Goal: Task Accomplishment & Management: Use online tool/utility

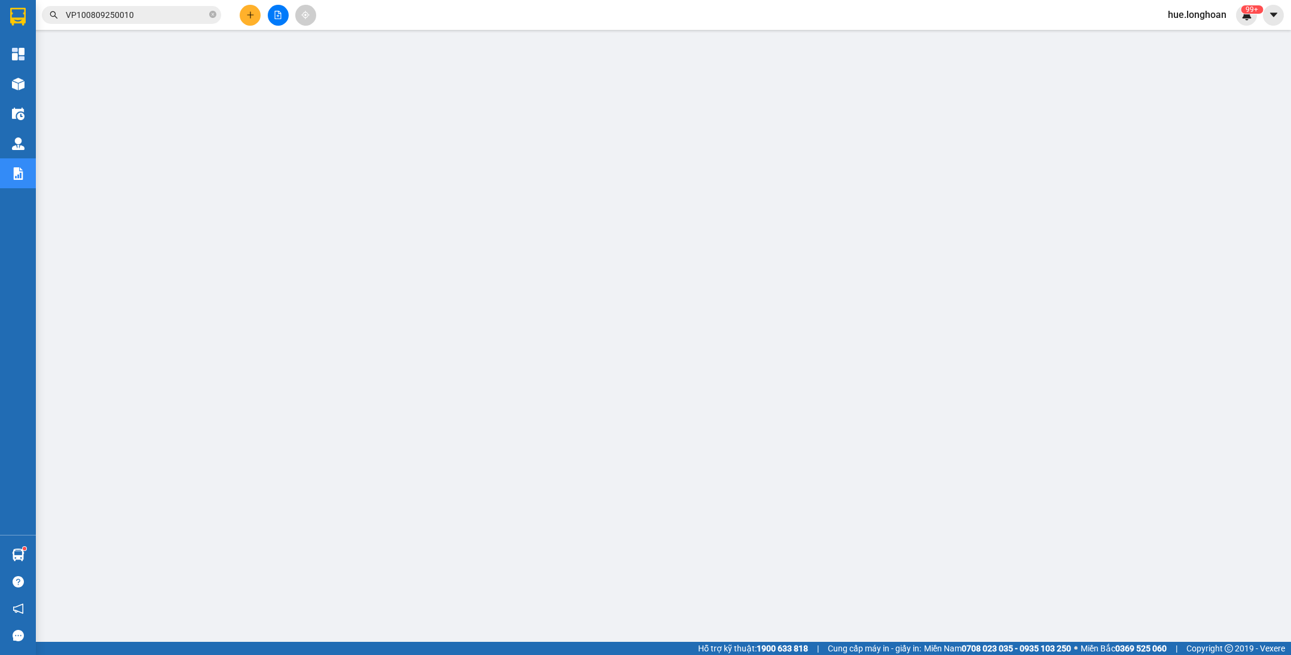
click at [270, 11] on button at bounding box center [278, 15] width 21 height 21
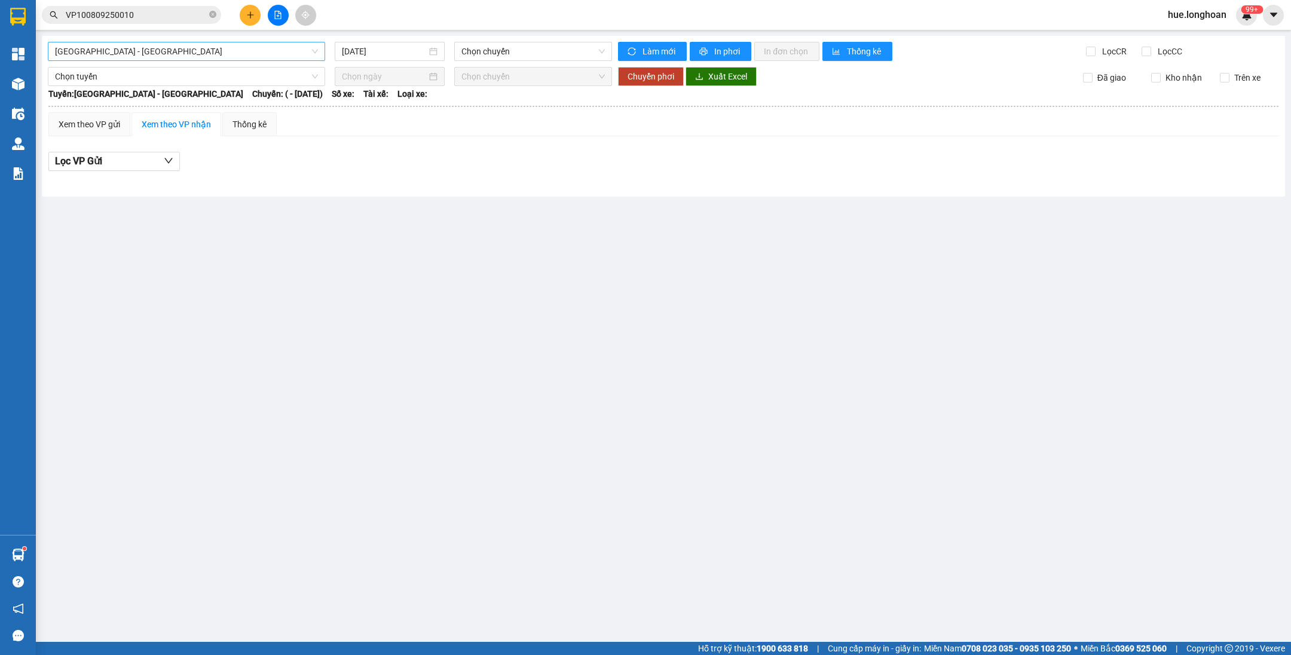
click at [261, 48] on span "[GEOGRAPHIC_DATA] - [GEOGRAPHIC_DATA]" at bounding box center [186, 51] width 263 height 18
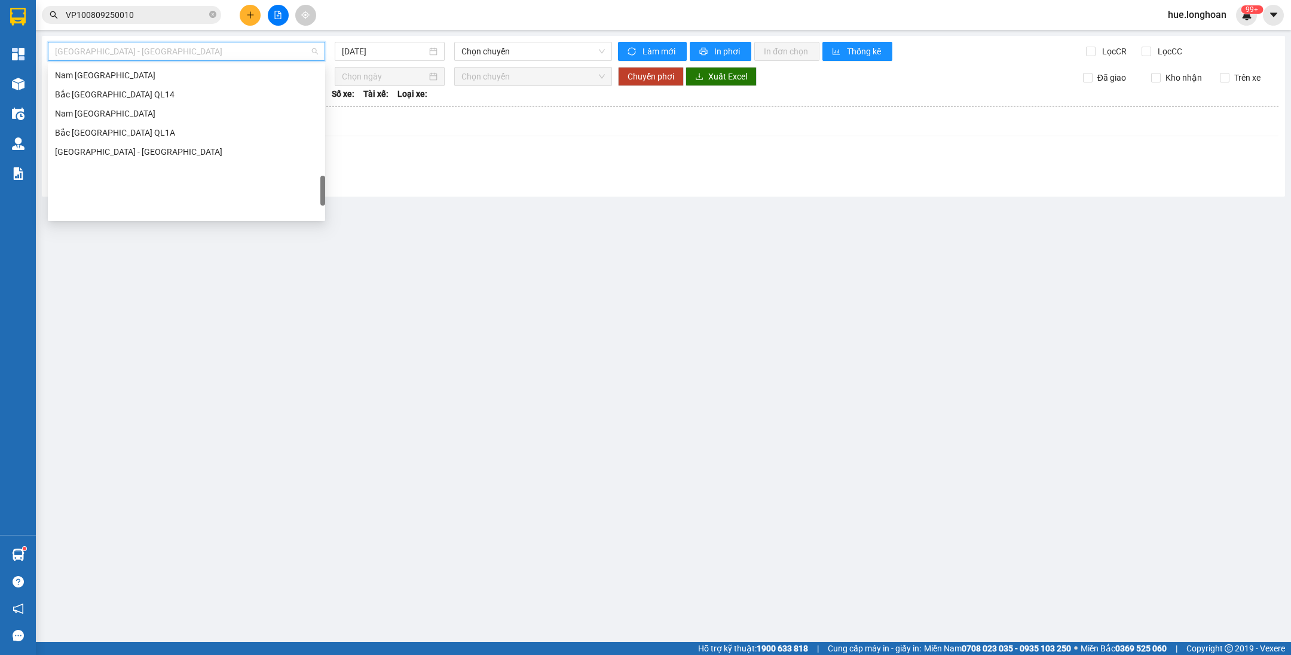
scroll to position [733, 0]
click at [125, 98] on div "[GEOGRAPHIC_DATA] - Nối Tuyến" at bounding box center [186, 107] width 277 height 19
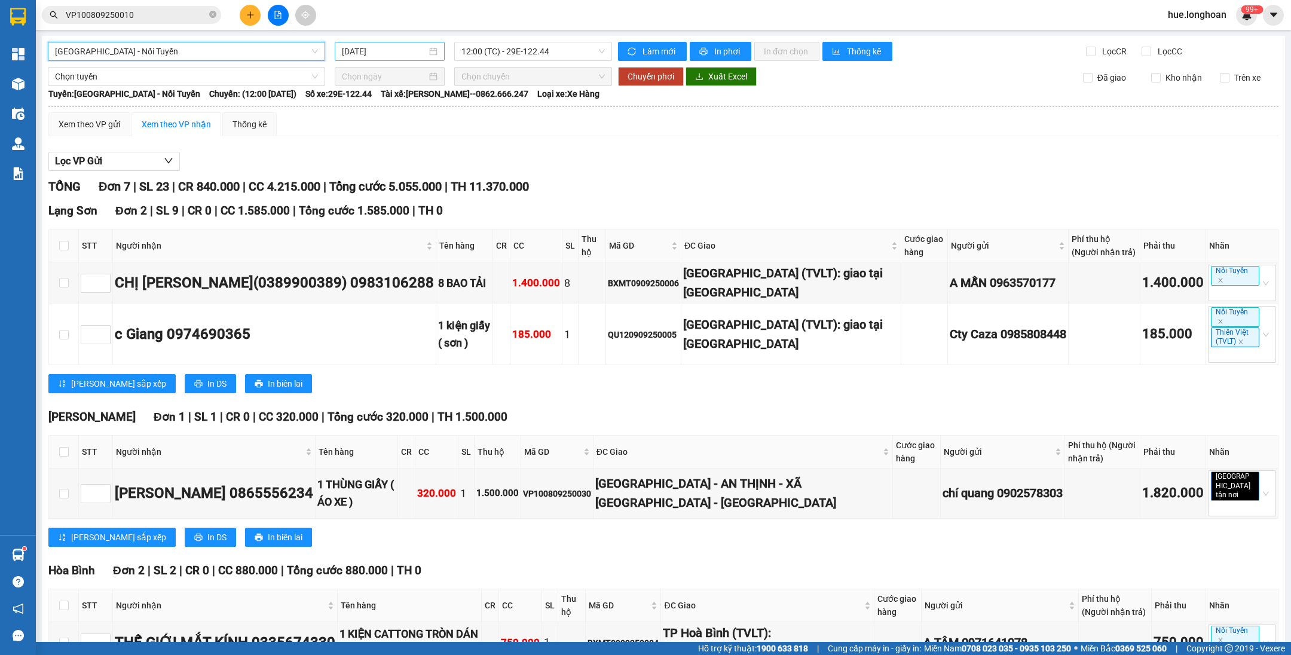
click at [359, 48] on input "[DATE]" at bounding box center [384, 51] width 85 height 13
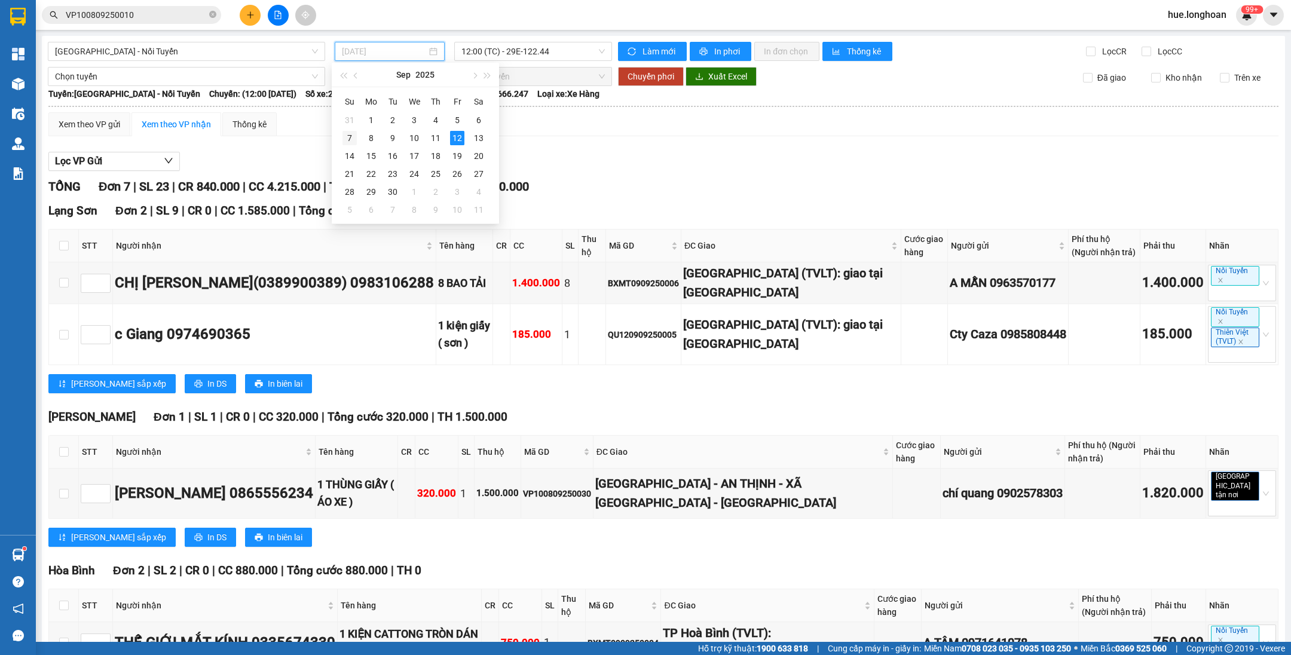
click at [355, 137] on div "7" at bounding box center [350, 138] width 14 height 14
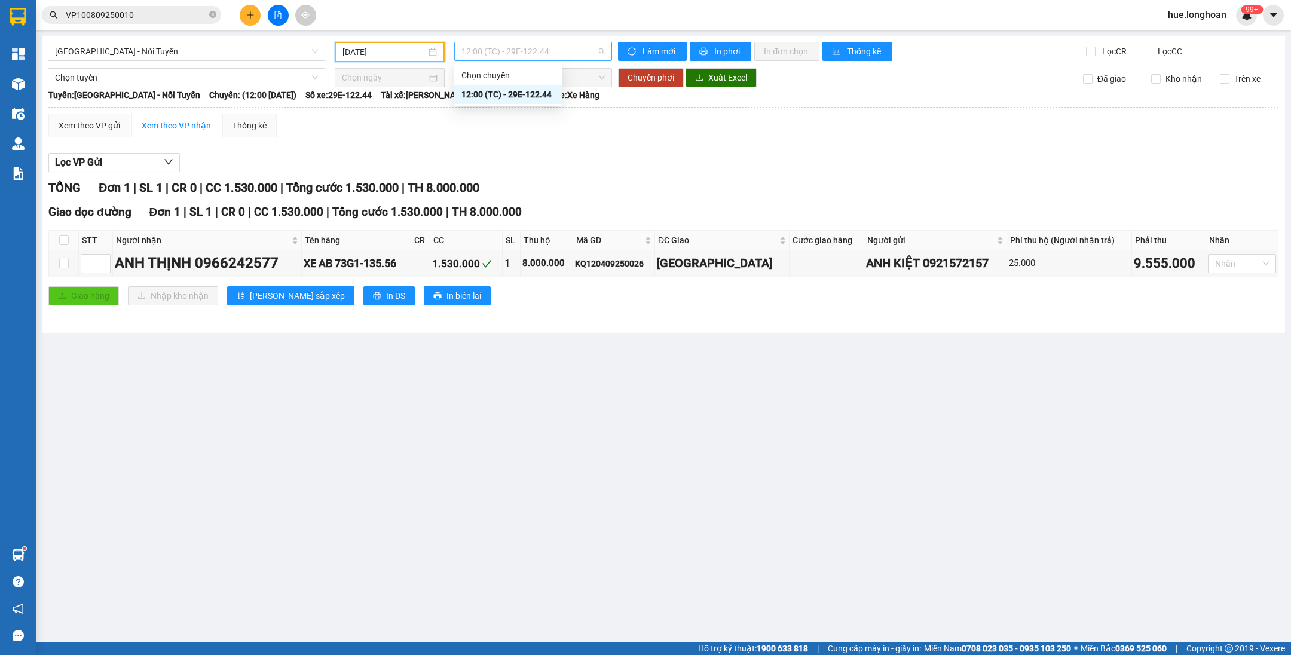
click at [499, 50] on span "12:00 (TC) - 29E-122.44" at bounding box center [533, 51] width 143 height 18
click at [509, 57] on span "12:00 (TC) - 29E-122.44" at bounding box center [533, 51] width 143 height 18
click at [395, 45] on input "[DATE]" at bounding box center [385, 51] width 84 height 13
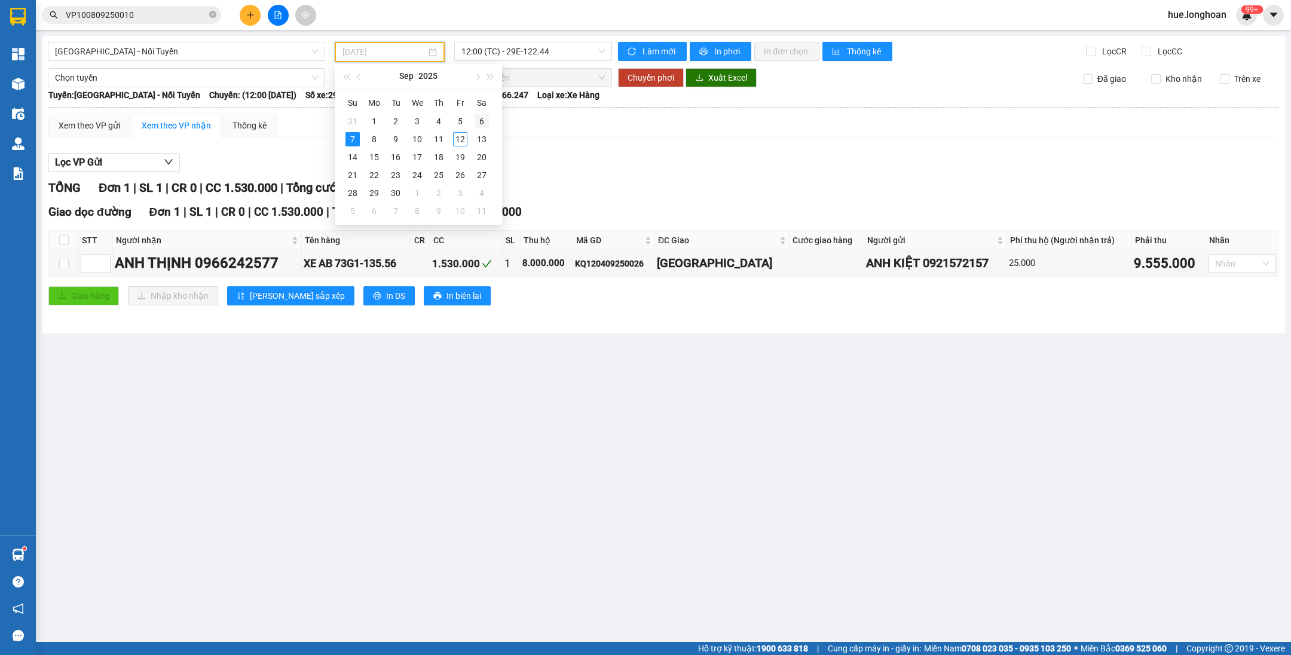
click at [479, 118] on div "6" at bounding box center [482, 121] width 14 height 14
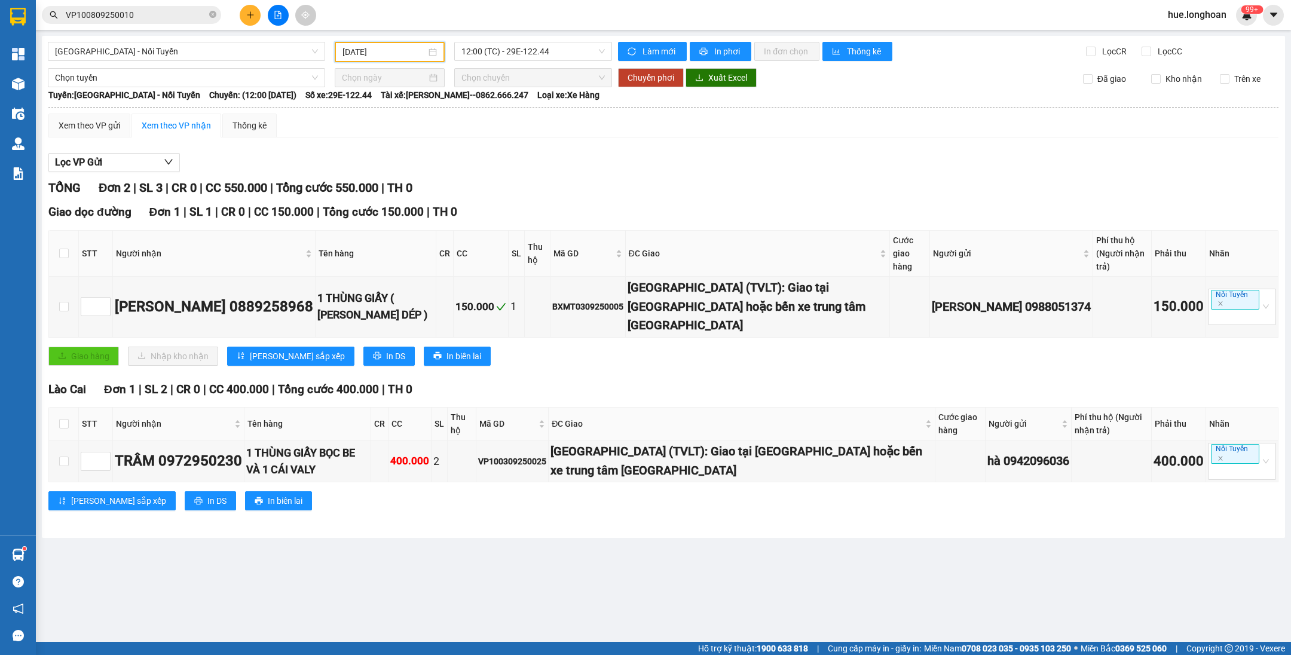
click at [405, 52] on input "[DATE]" at bounding box center [385, 51] width 84 height 13
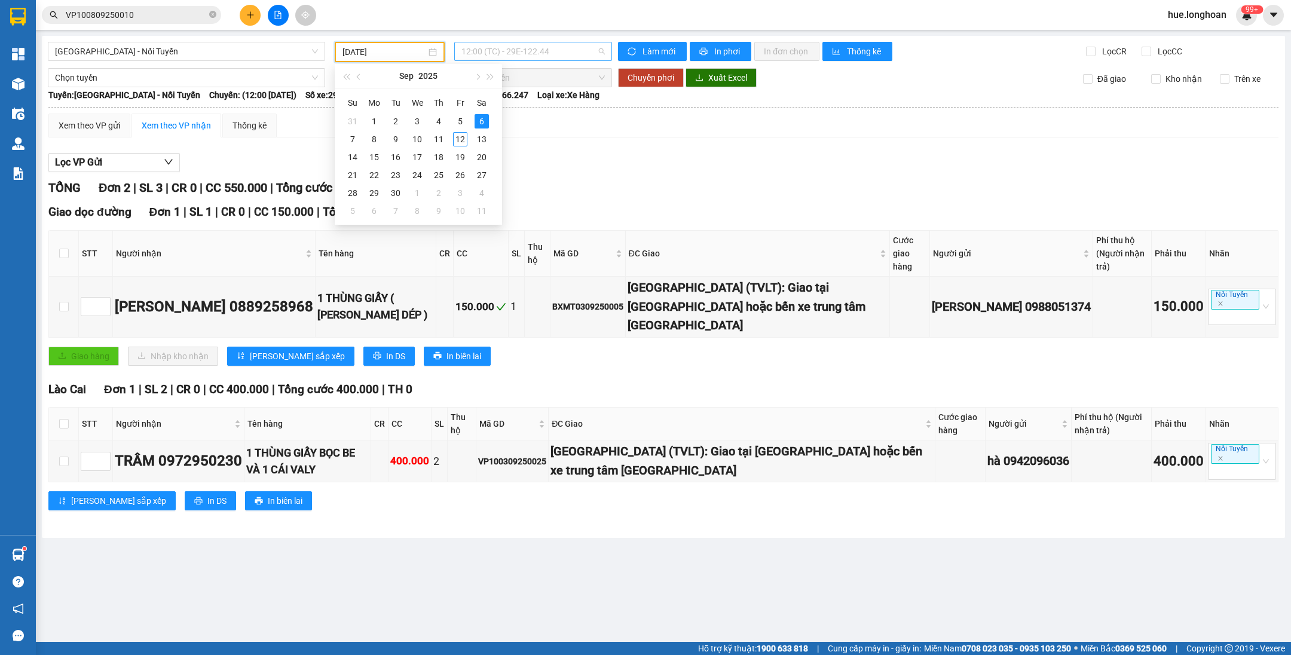
click at [549, 59] on span "12:00 (TC) - 29E-122.44" at bounding box center [533, 51] width 143 height 18
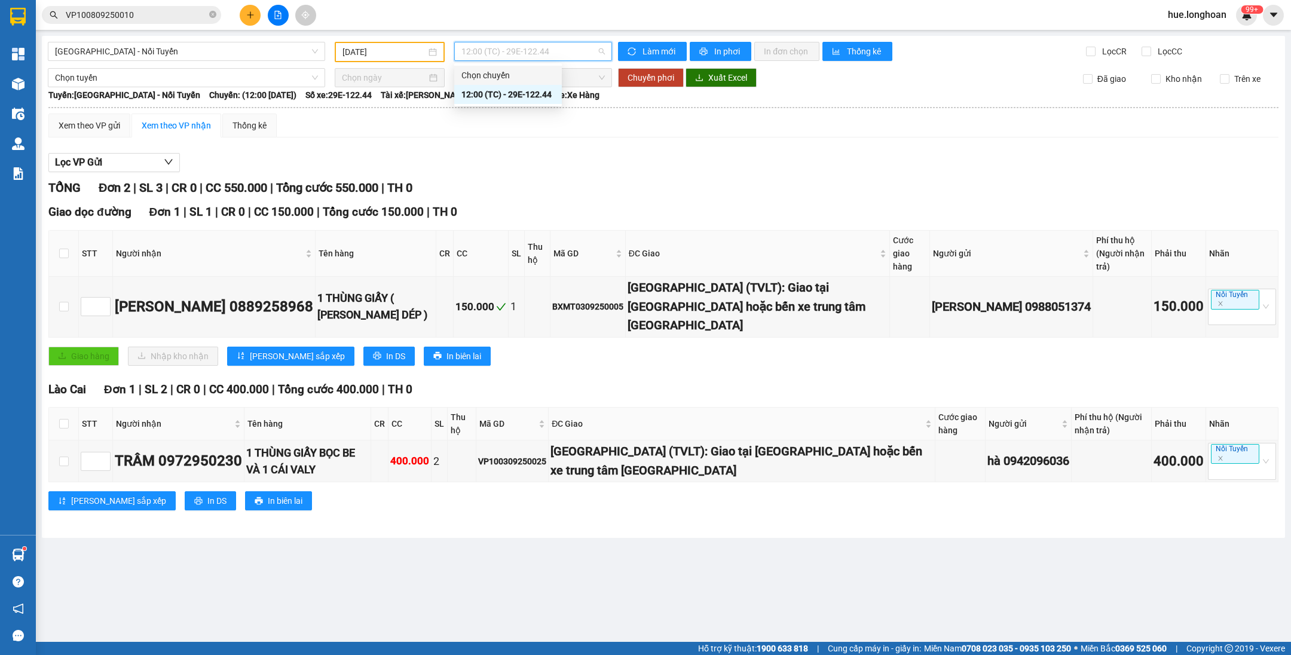
click at [398, 59] on div "[DATE]" at bounding box center [390, 52] width 110 height 20
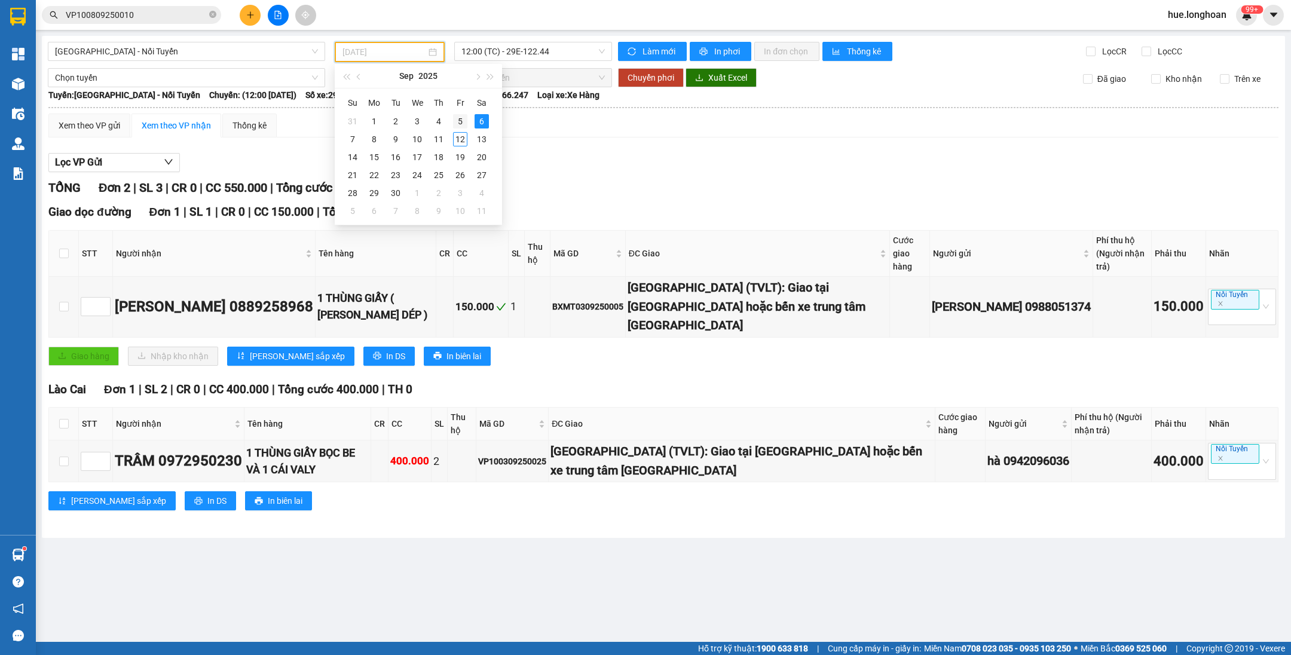
click at [457, 124] on div "5" at bounding box center [460, 121] width 14 height 14
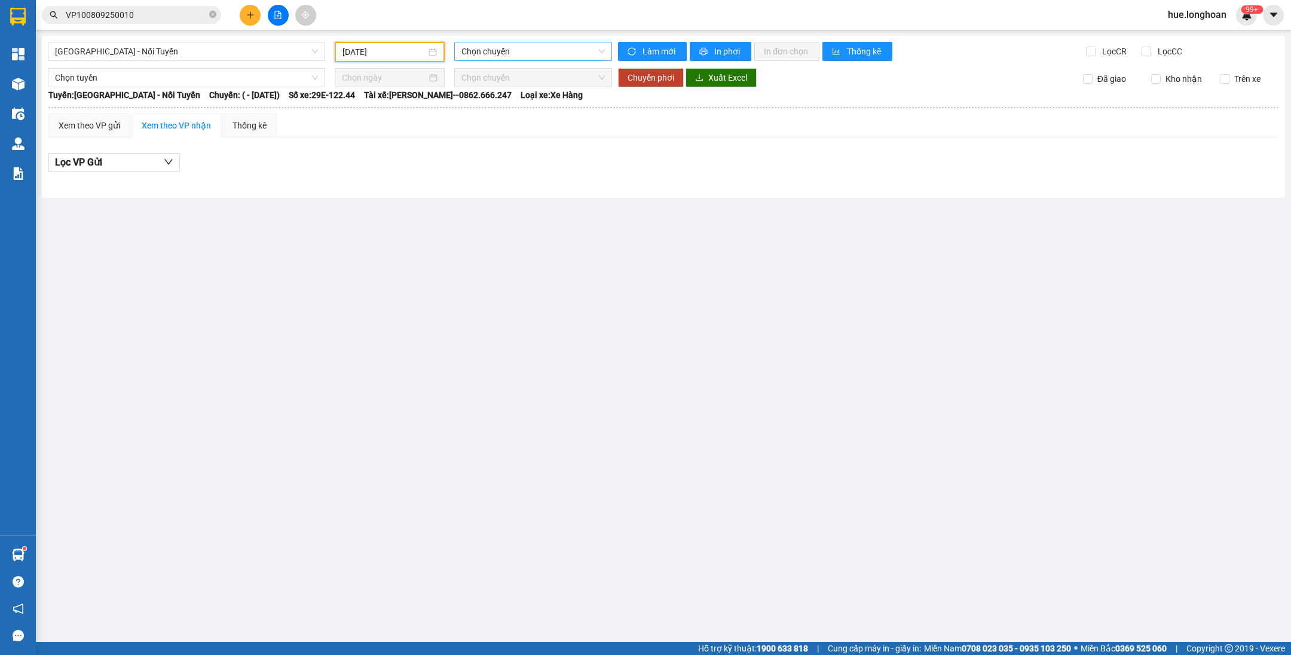
click at [520, 47] on span "Chọn chuyến" at bounding box center [533, 51] width 143 height 18
click at [427, 47] on div "[DATE]" at bounding box center [390, 51] width 94 height 13
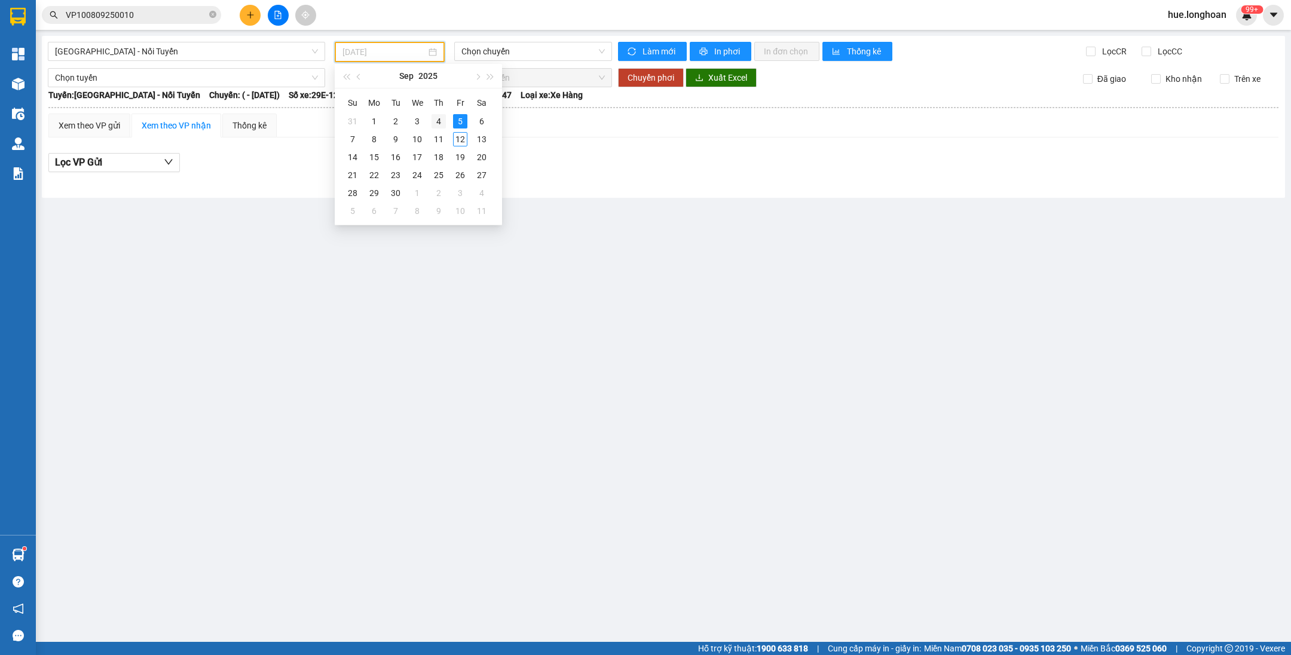
click at [438, 114] on div "4" at bounding box center [439, 121] width 14 height 14
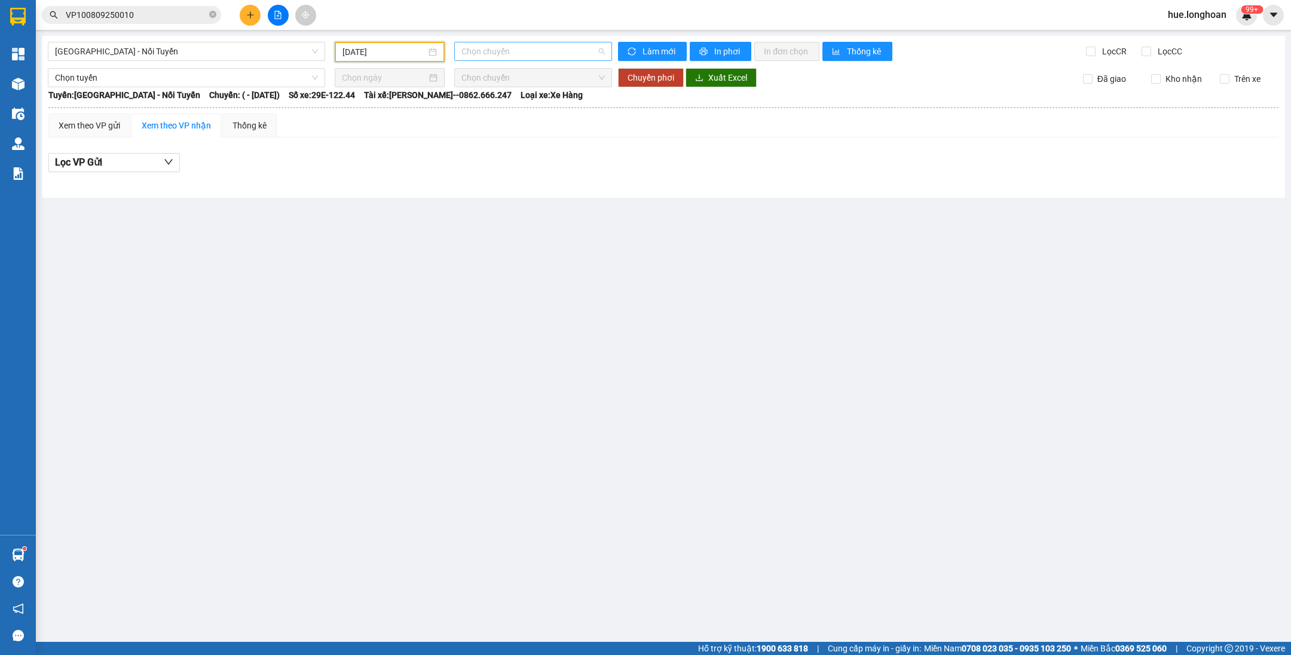
click at [492, 50] on span "Chọn chuyến" at bounding box center [533, 51] width 143 height 18
click at [371, 42] on div "[DATE]" at bounding box center [390, 52] width 110 height 20
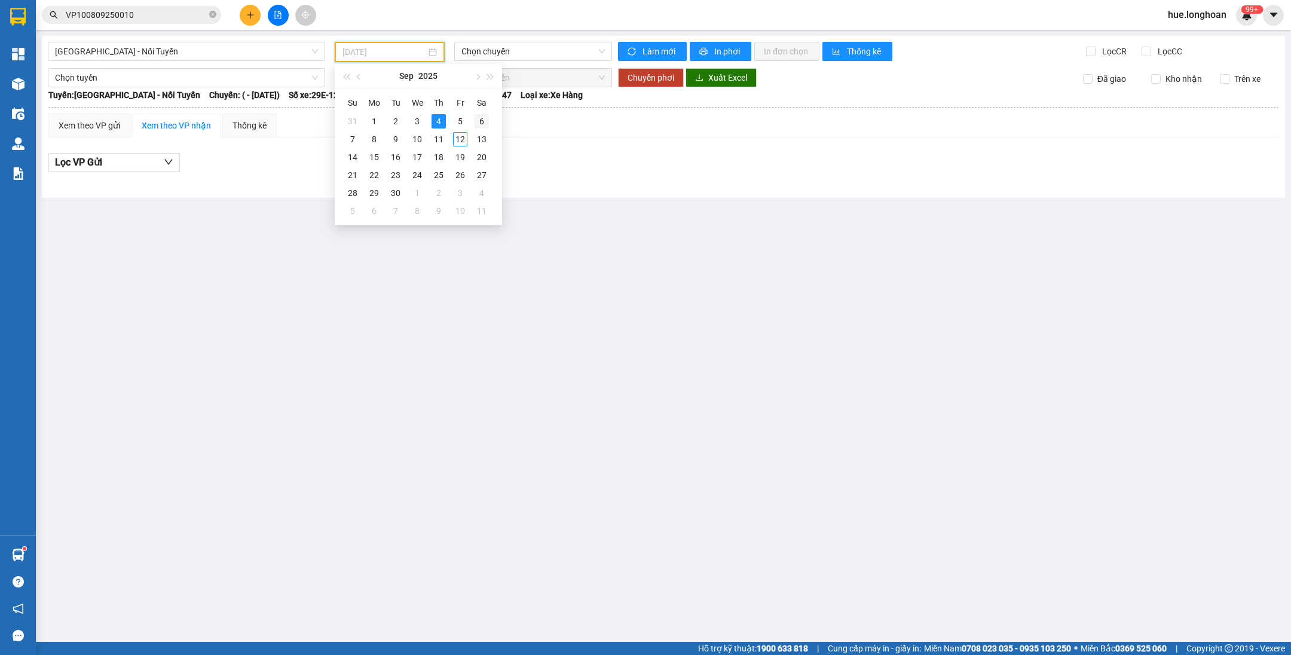
click at [481, 122] on div "6" at bounding box center [482, 121] width 14 height 14
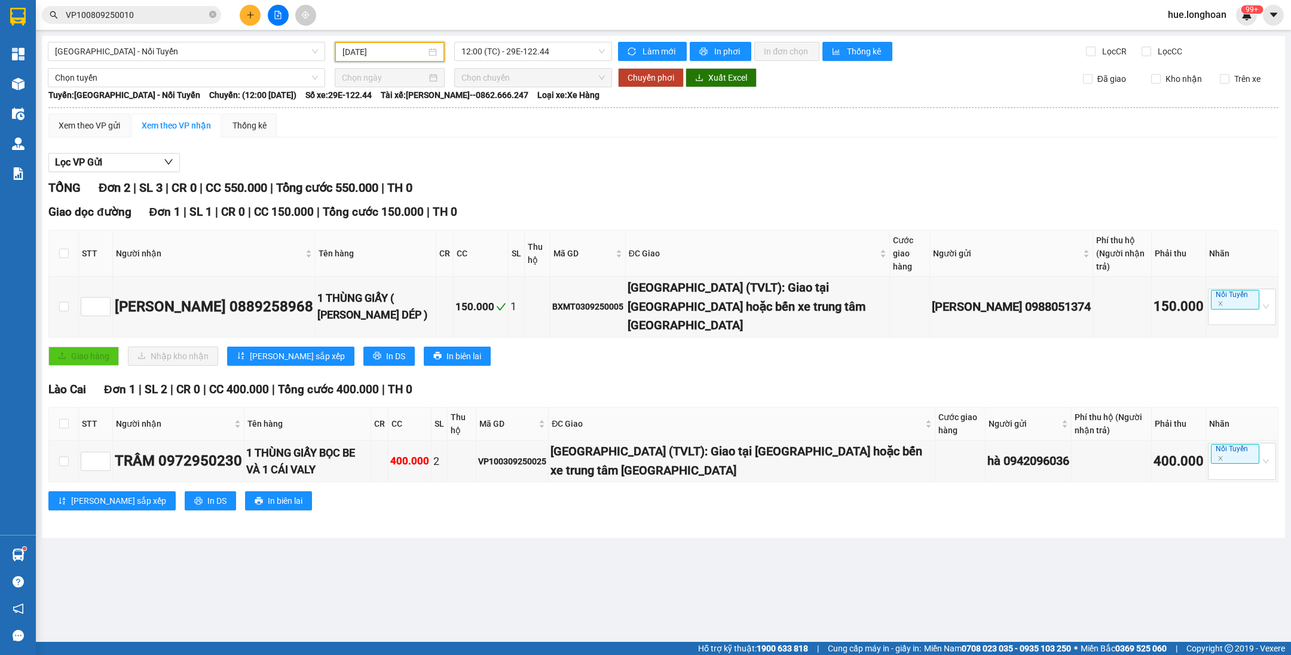
click at [413, 57] on input "[DATE]" at bounding box center [385, 51] width 84 height 13
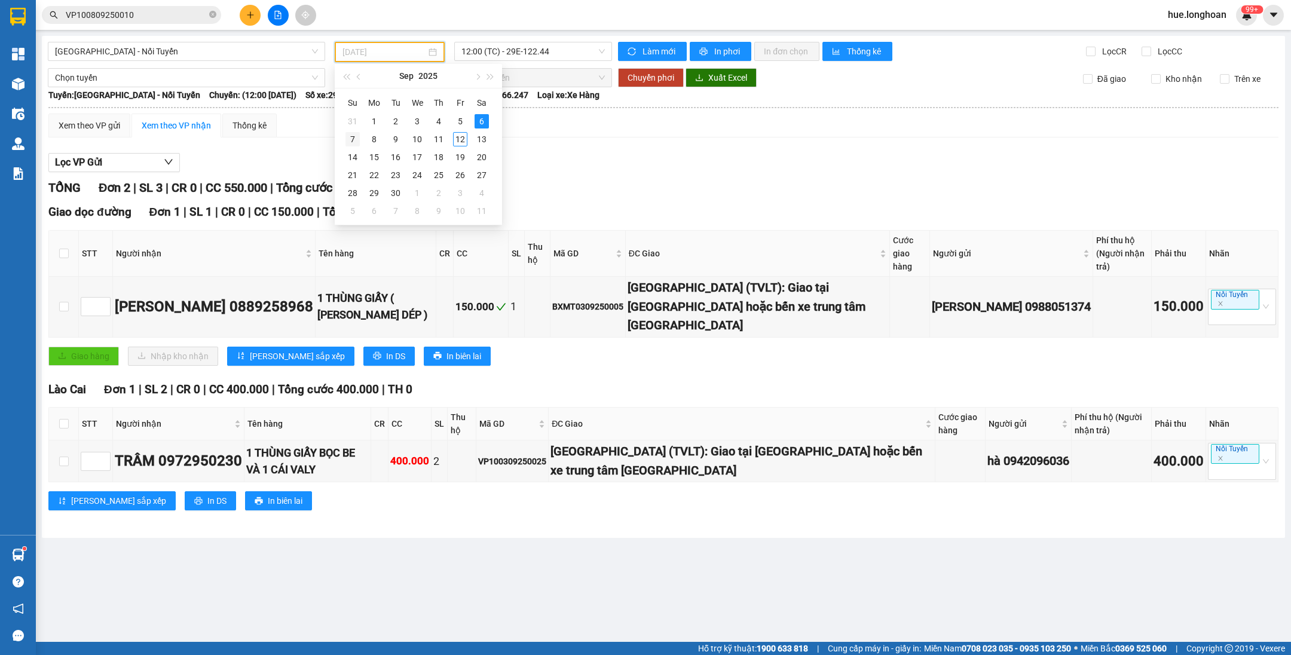
click at [350, 137] on div "7" at bounding box center [353, 139] width 14 height 14
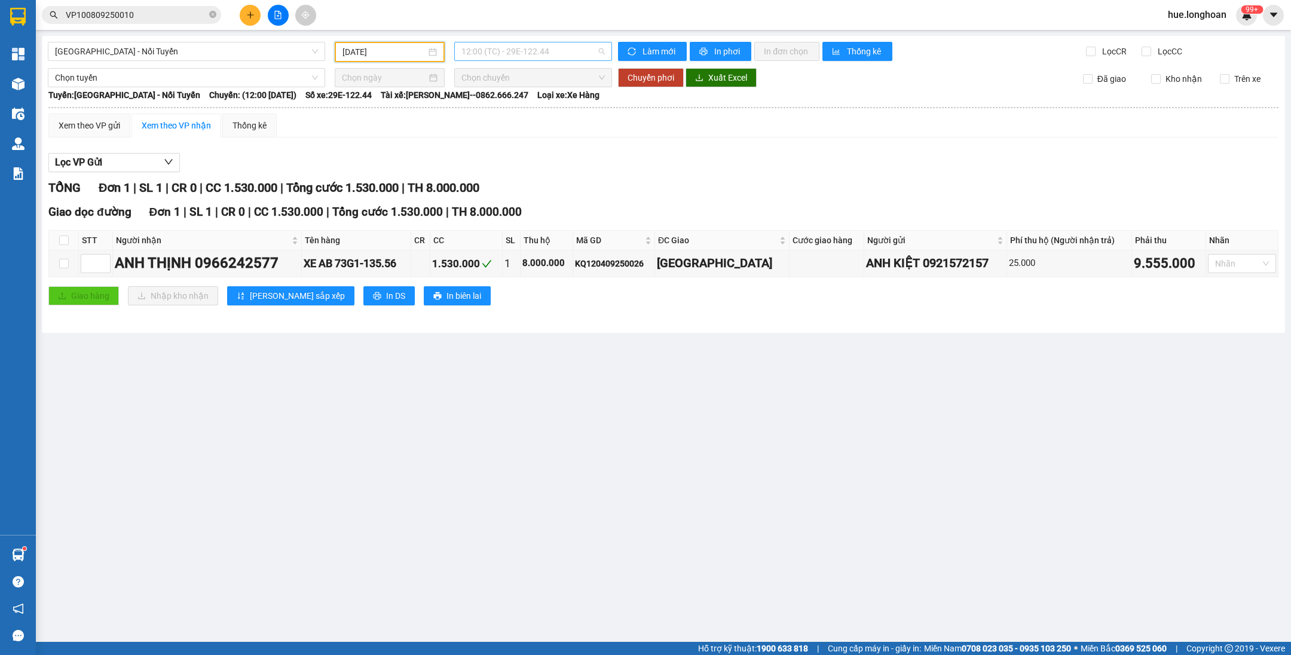
click at [525, 51] on span "12:00 (TC) - 29E-122.44" at bounding box center [533, 51] width 143 height 18
click at [421, 56] on input "[DATE]" at bounding box center [385, 51] width 84 height 13
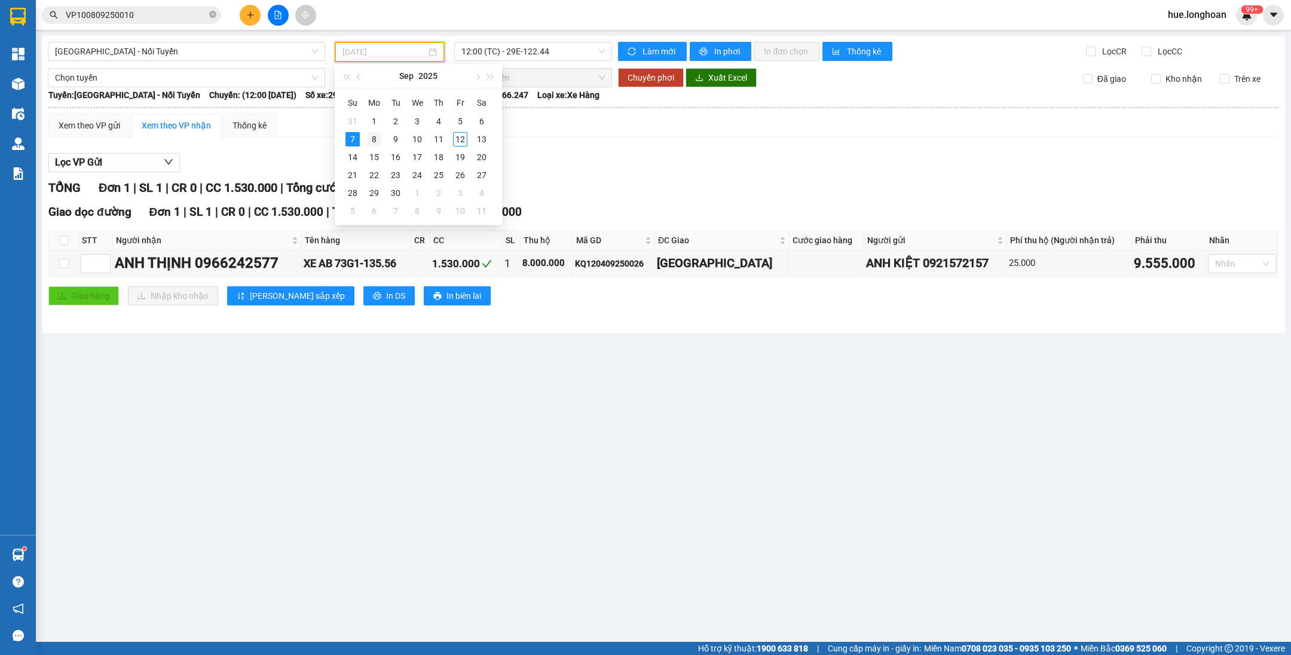
click at [372, 139] on div "8" at bounding box center [374, 139] width 14 height 14
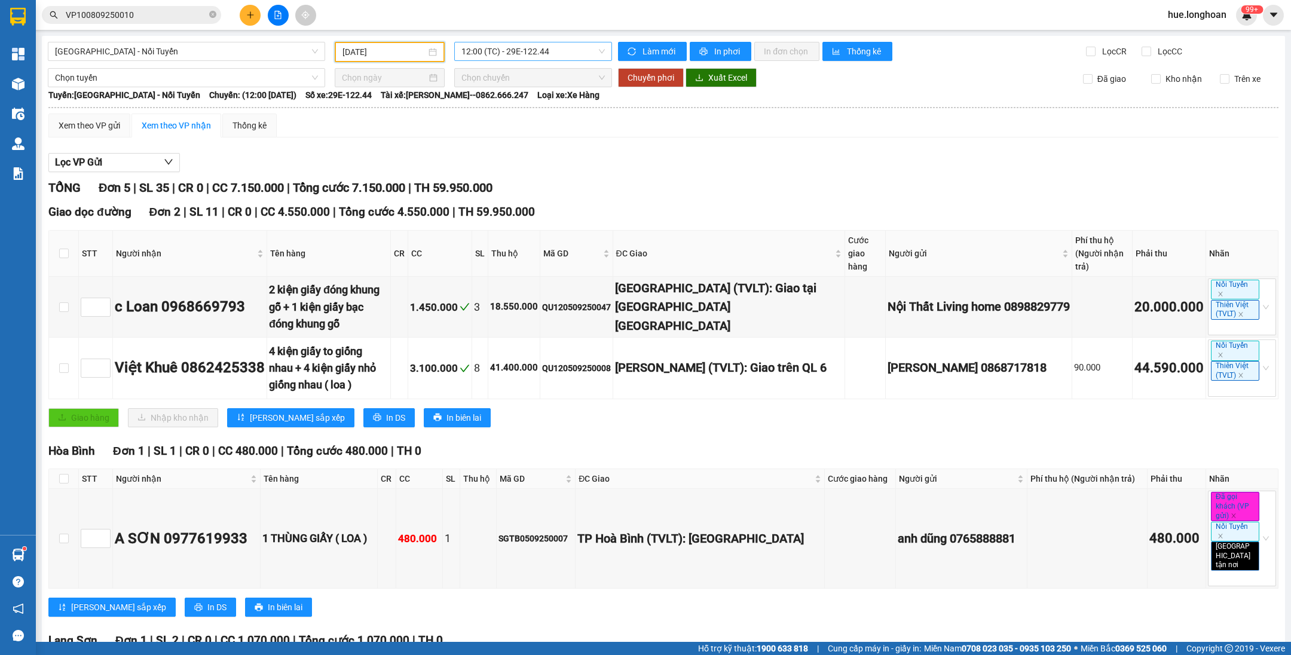
click at [487, 56] on span "12:00 (TC) - 29E-122.44" at bounding box center [533, 51] width 143 height 18
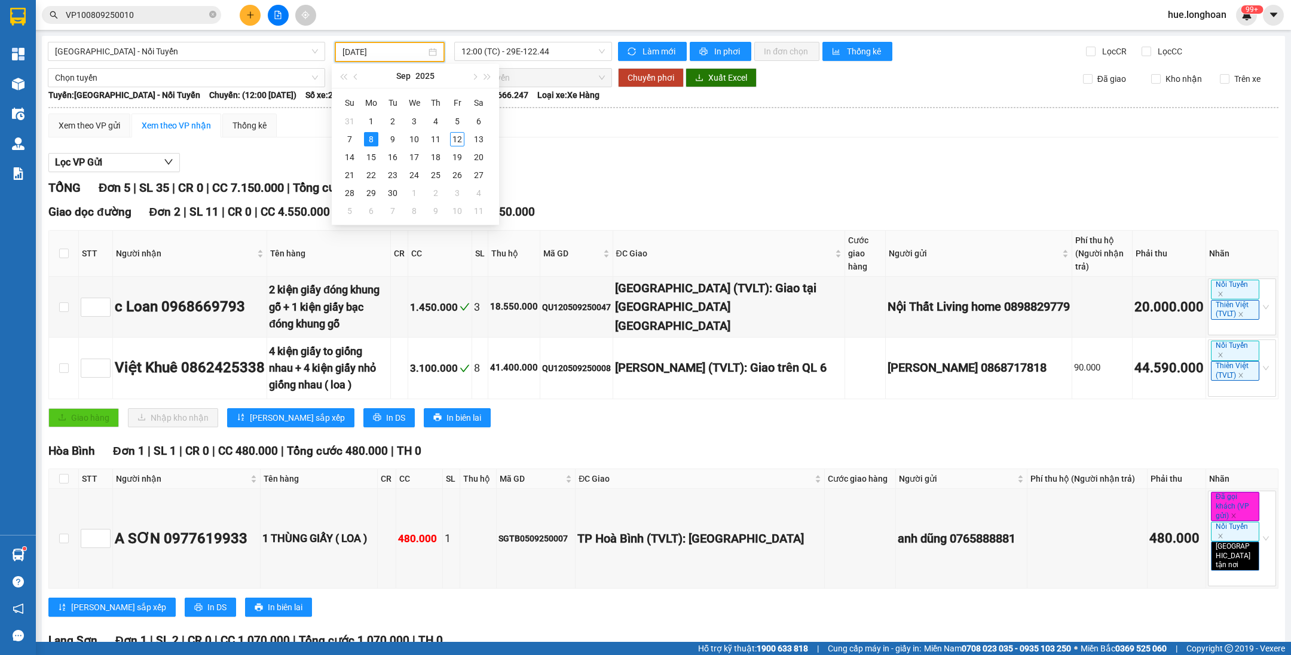
click at [404, 54] on input "[DATE]" at bounding box center [385, 51] width 84 height 13
click at [393, 136] on div "9" at bounding box center [393, 139] width 14 height 14
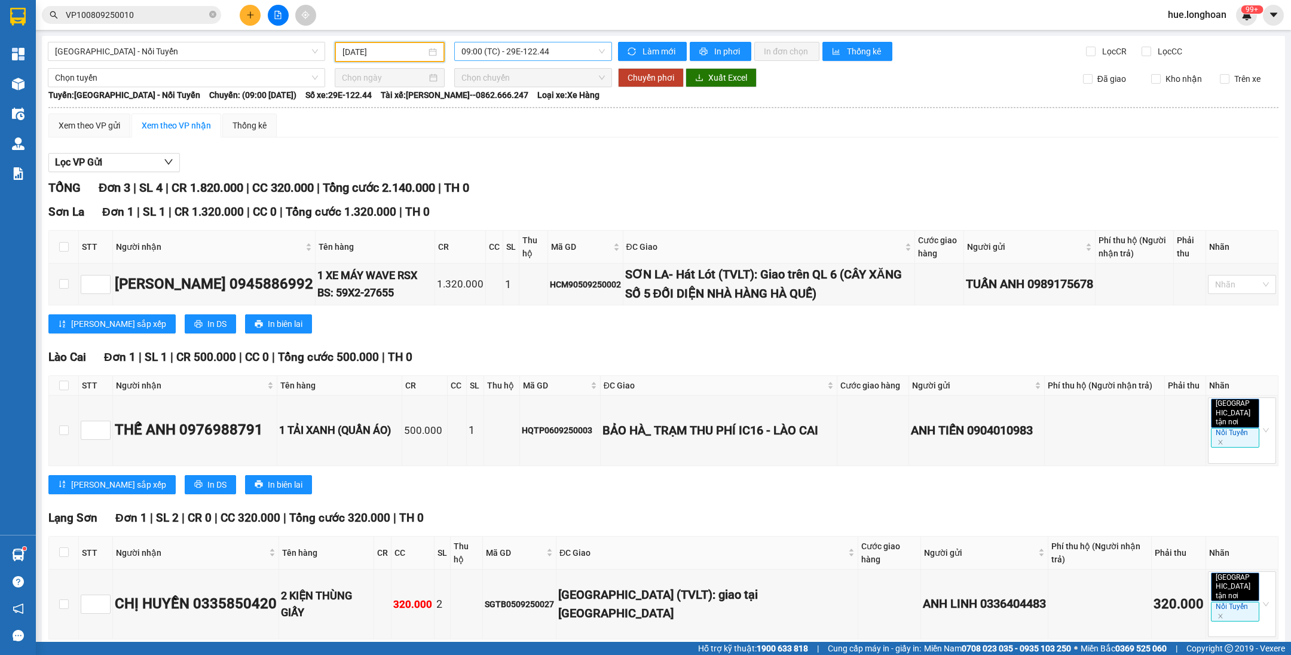
click at [518, 49] on span "09:00 (TC) - 29E-122.44" at bounding box center [533, 51] width 143 height 18
click at [410, 51] on input "[DATE]" at bounding box center [385, 51] width 84 height 13
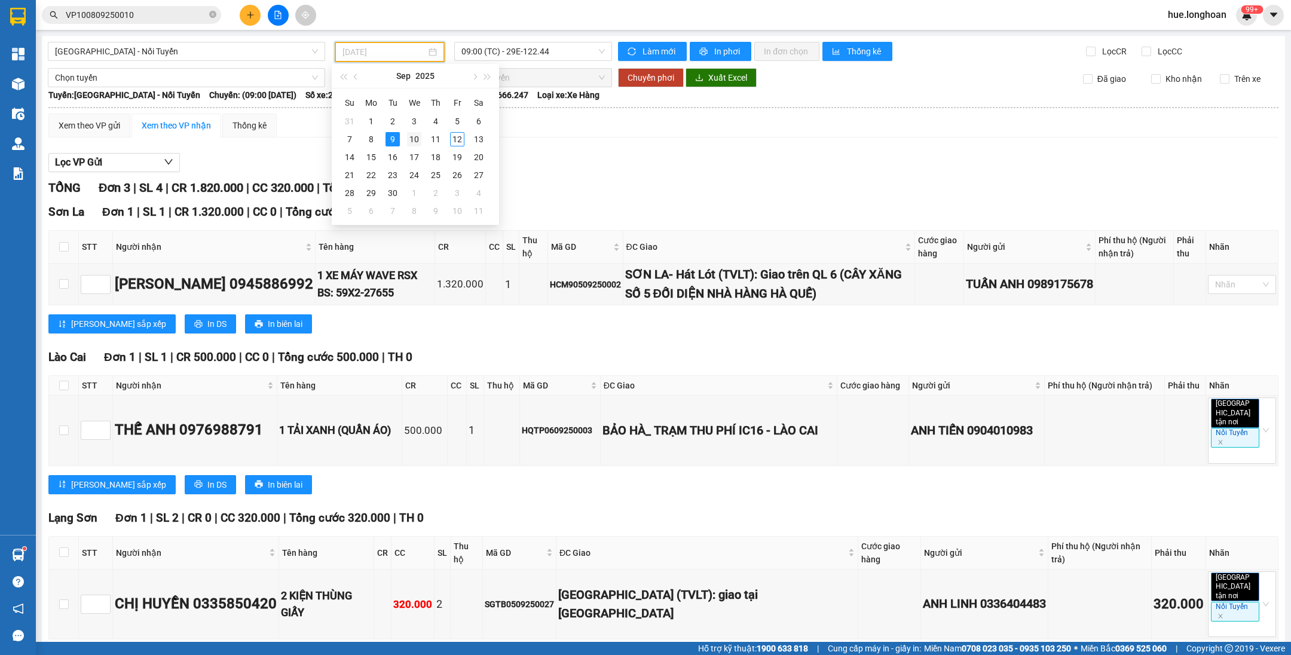
click at [414, 138] on div "10" at bounding box center [414, 139] width 14 height 14
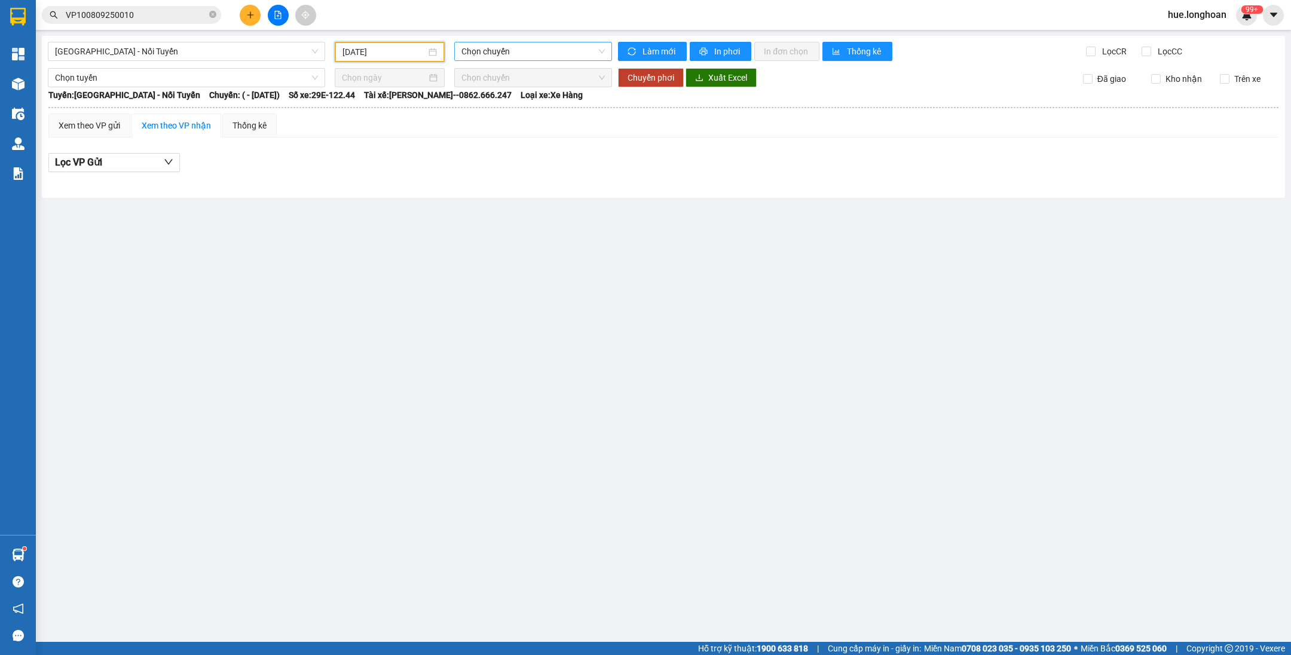
click at [517, 58] on span "Chọn chuyến" at bounding box center [533, 51] width 143 height 18
click at [402, 54] on input "[DATE]" at bounding box center [385, 51] width 84 height 13
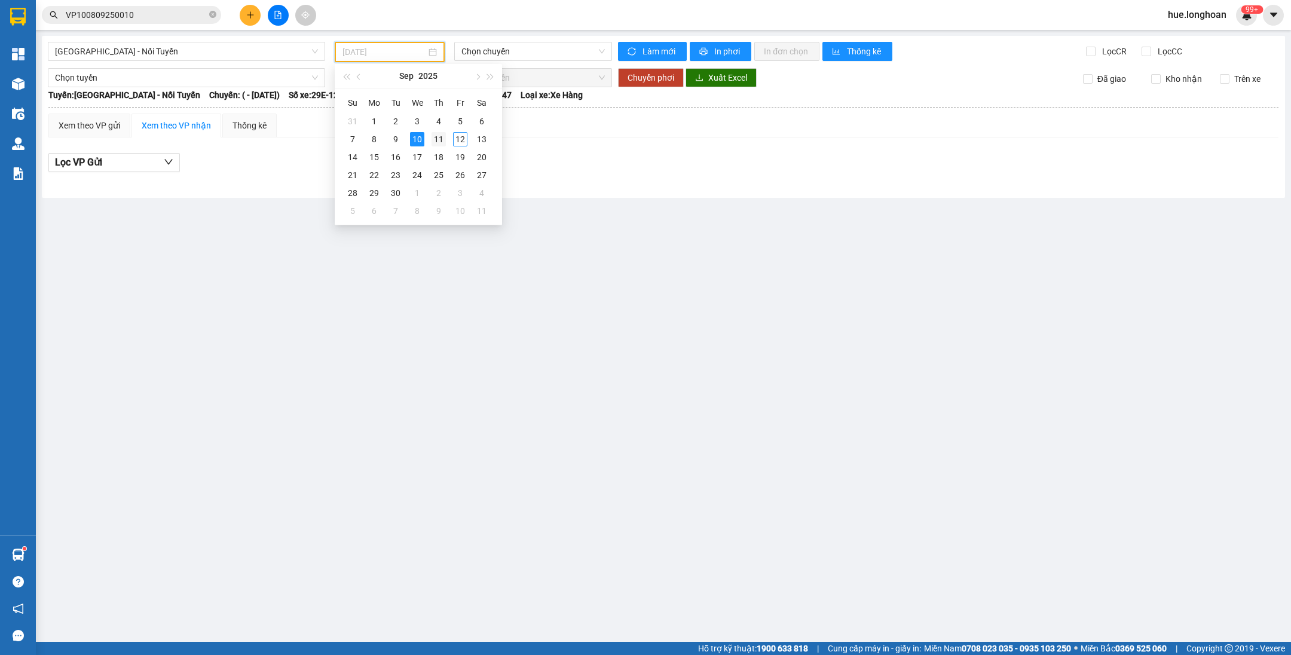
click at [436, 135] on div "11" at bounding box center [439, 139] width 14 height 14
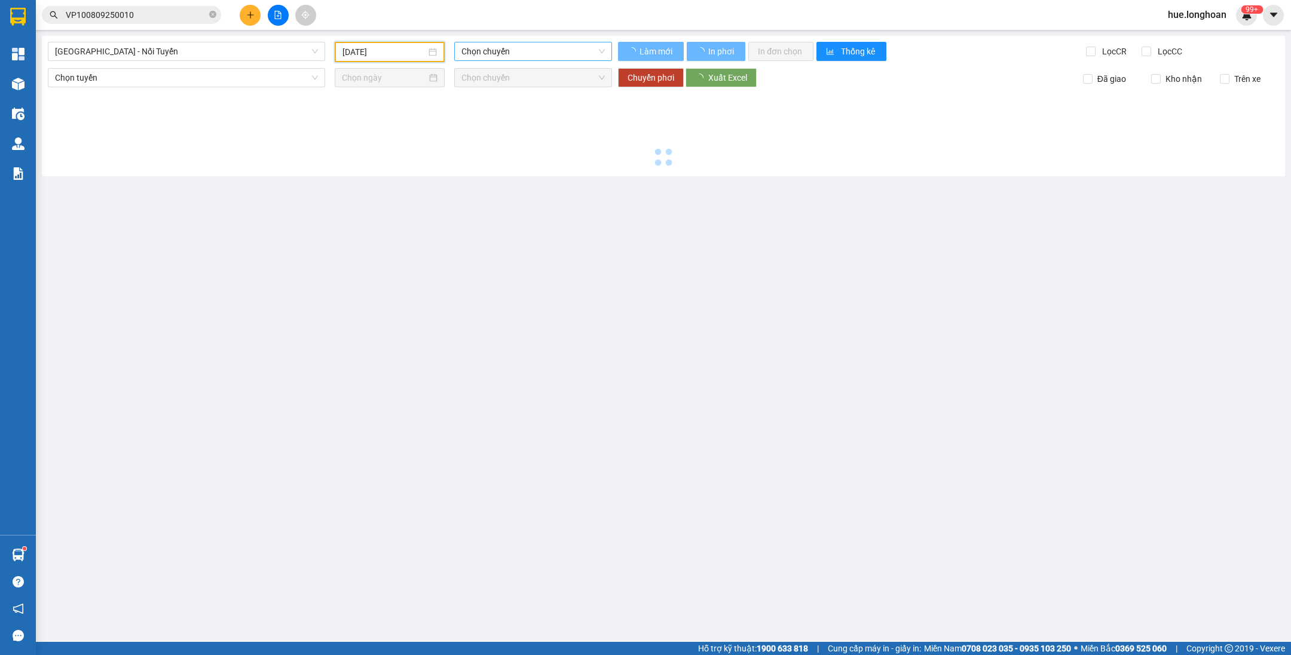
type input "[DATE]"
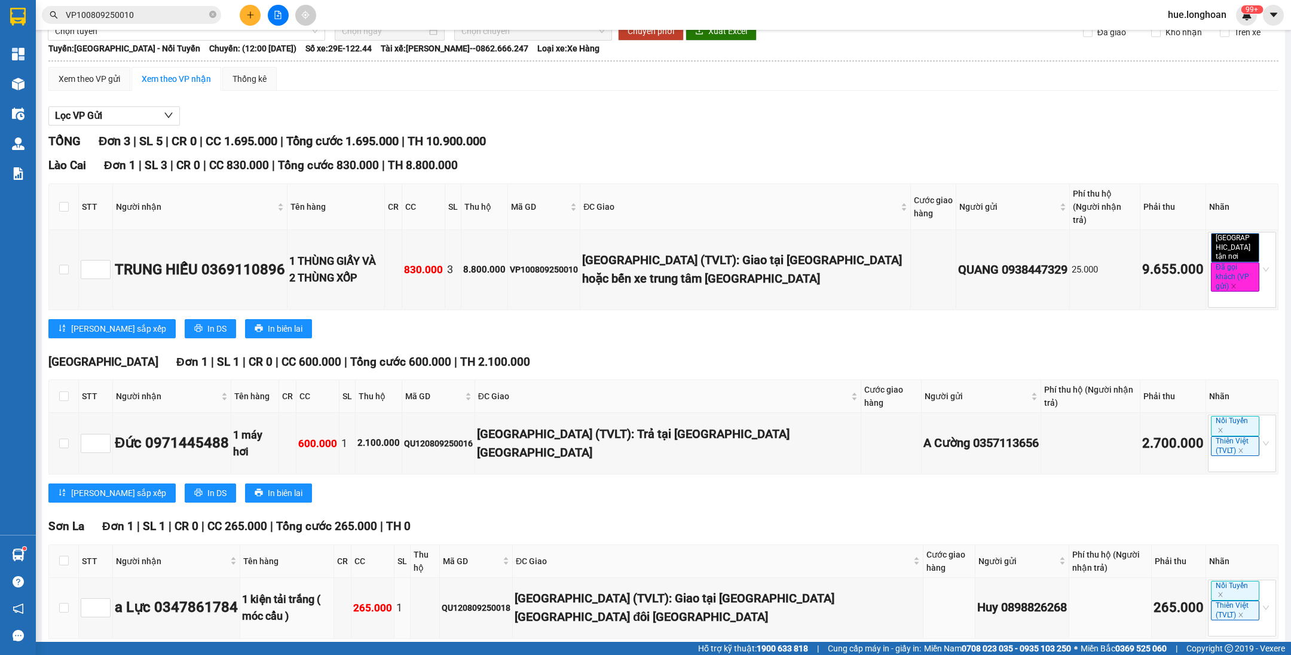
scroll to position [66, 0]
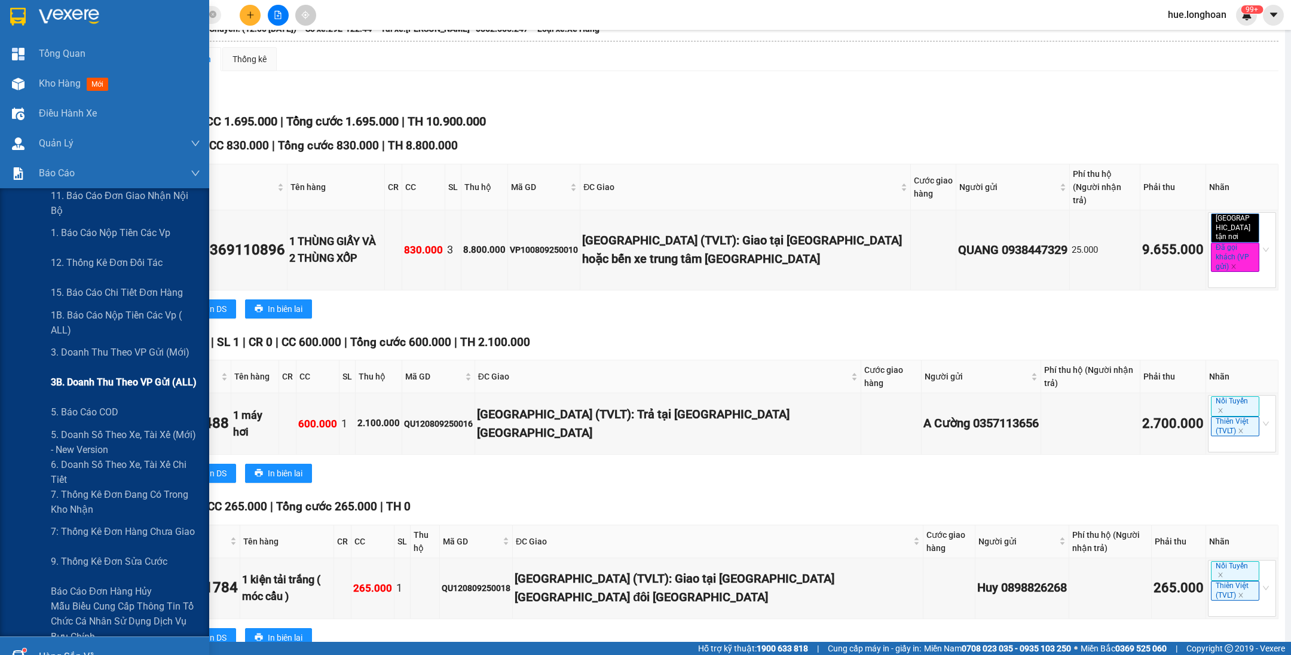
click at [105, 384] on span "3B. Doanh Thu theo VP Gửi (ALL)" at bounding box center [124, 382] width 146 height 15
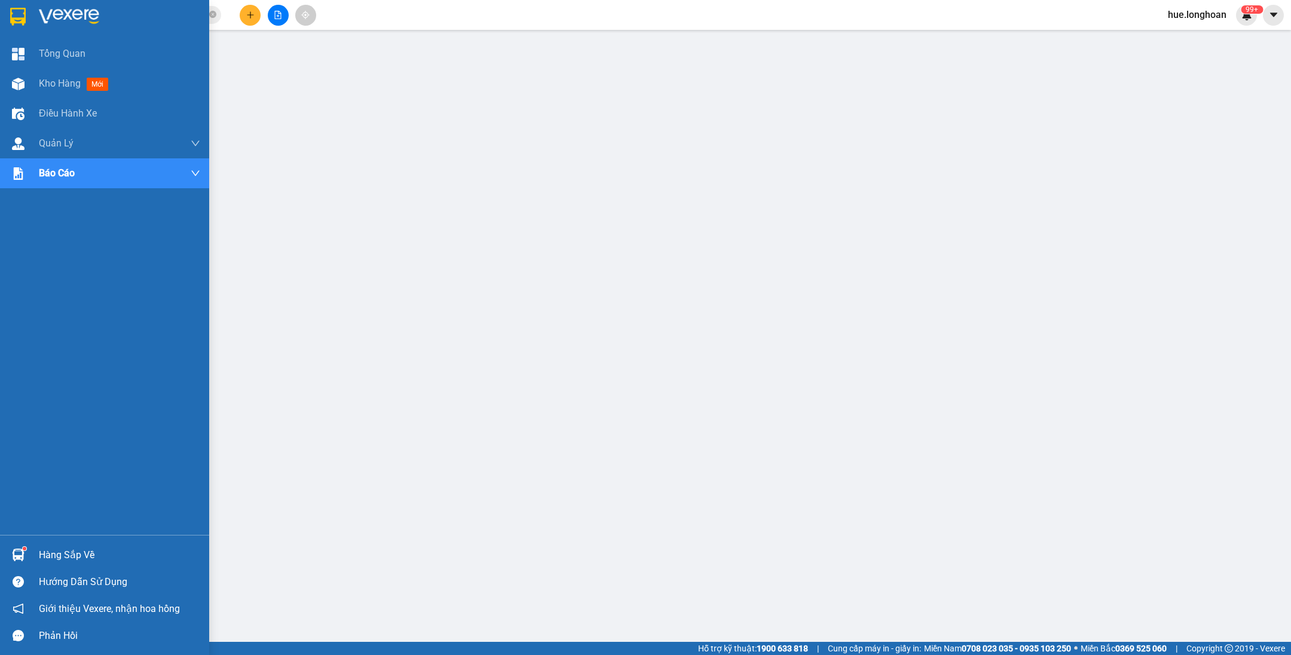
click at [12, 16] on img at bounding box center [18, 17] width 16 height 18
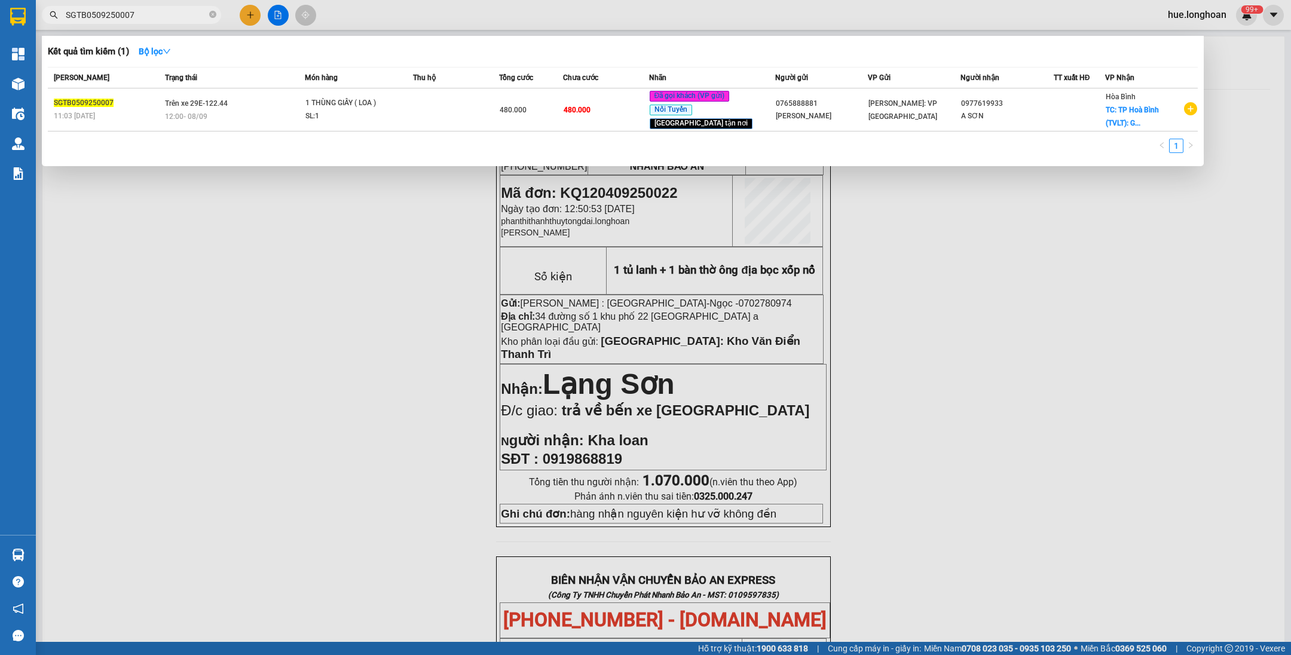
scroll to position [499, 0]
